Goal: Use online tool/utility: Utilize a website feature to perform a specific function

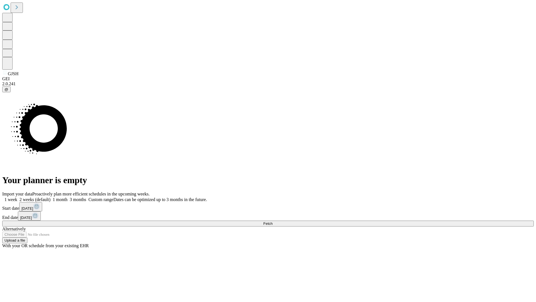
click at [51, 197] on label "2 weeks (default)" at bounding box center [33, 199] width 33 height 5
click at [273, 221] on span "Fetch" at bounding box center [267, 223] width 9 height 4
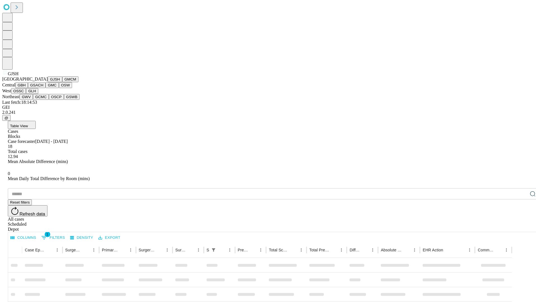
click at [62, 82] on button "GMCM" at bounding box center [70, 79] width 16 height 6
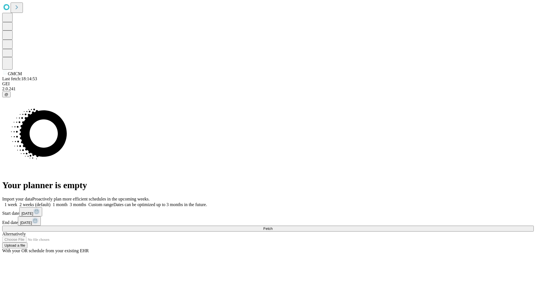
click at [51, 202] on label "2 weeks (default)" at bounding box center [33, 204] width 33 height 5
click at [273, 226] on span "Fetch" at bounding box center [267, 228] width 9 height 4
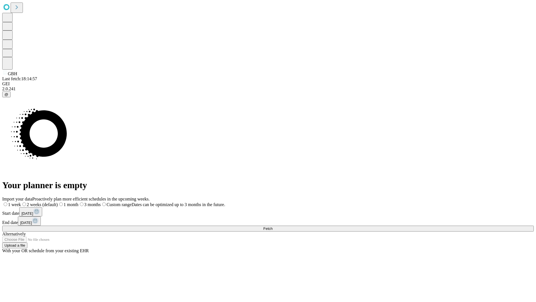
click at [58, 202] on label "2 weeks (default)" at bounding box center [39, 204] width 37 height 5
click at [273, 226] on span "Fetch" at bounding box center [267, 228] width 9 height 4
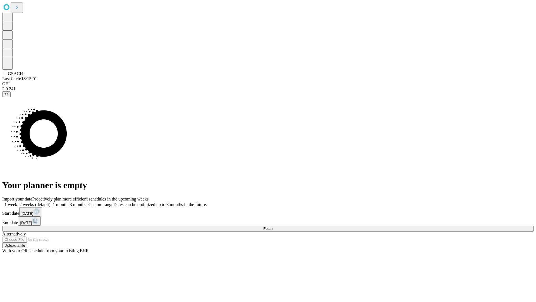
click at [51, 202] on label "2 weeks (default)" at bounding box center [33, 204] width 33 height 5
click at [273, 226] on span "Fetch" at bounding box center [267, 228] width 9 height 4
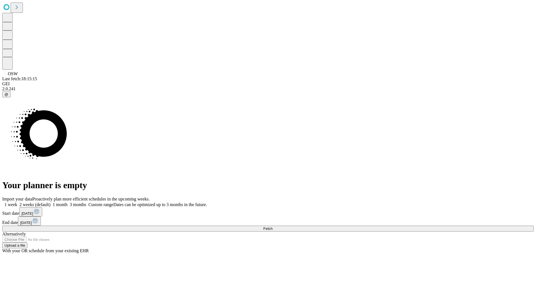
click at [51, 202] on label "2 weeks (default)" at bounding box center [33, 204] width 33 height 5
click at [273, 226] on span "Fetch" at bounding box center [267, 228] width 9 height 4
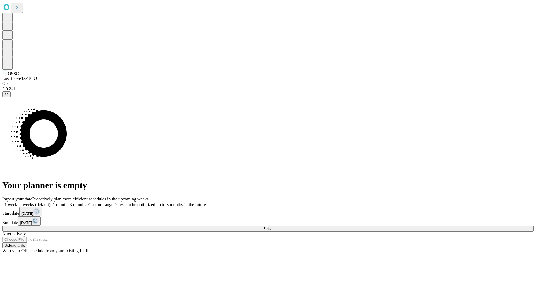
click at [273, 226] on span "Fetch" at bounding box center [267, 228] width 9 height 4
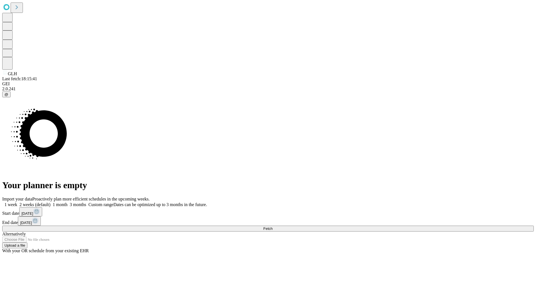
click at [273, 226] on span "Fetch" at bounding box center [267, 228] width 9 height 4
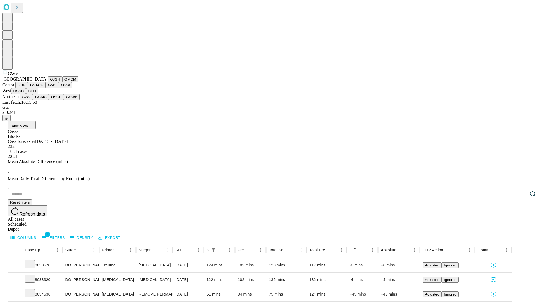
click at [43, 100] on button "GCMC" at bounding box center [41, 97] width 16 height 6
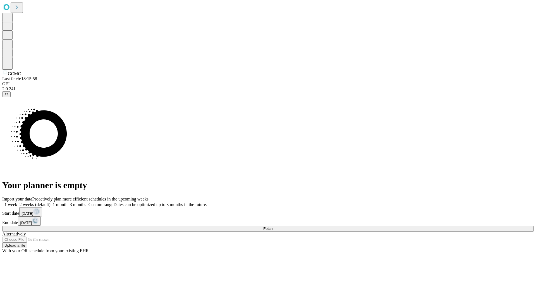
click at [273, 226] on span "Fetch" at bounding box center [267, 228] width 9 height 4
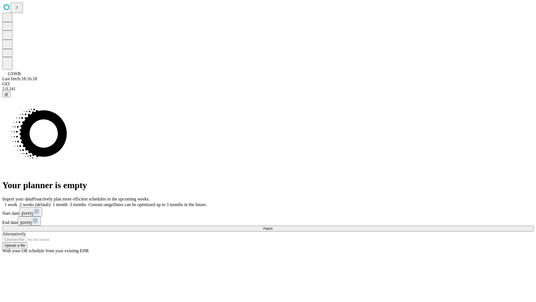
click at [51, 202] on label "2 weeks (default)" at bounding box center [33, 204] width 33 height 5
click at [273, 226] on span "Fetch" at bounding box center [267, 228] width 9 height 4
